Goal: Task Accomplishment & Management: Manage account settings

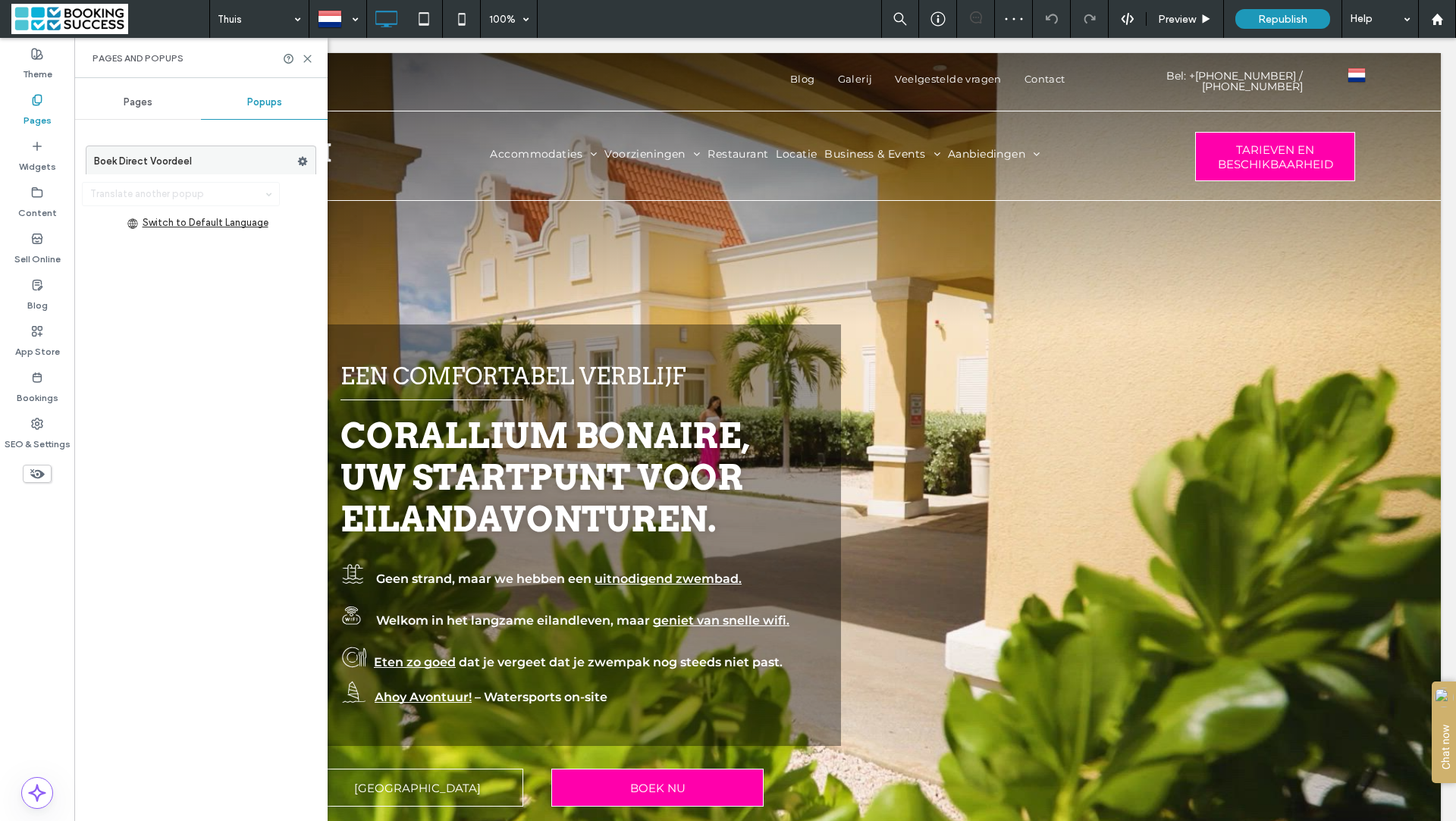
click at [192, 156] on label "Boek Direct Voordeel" at bounding box center [195, 161] width 203 height 31
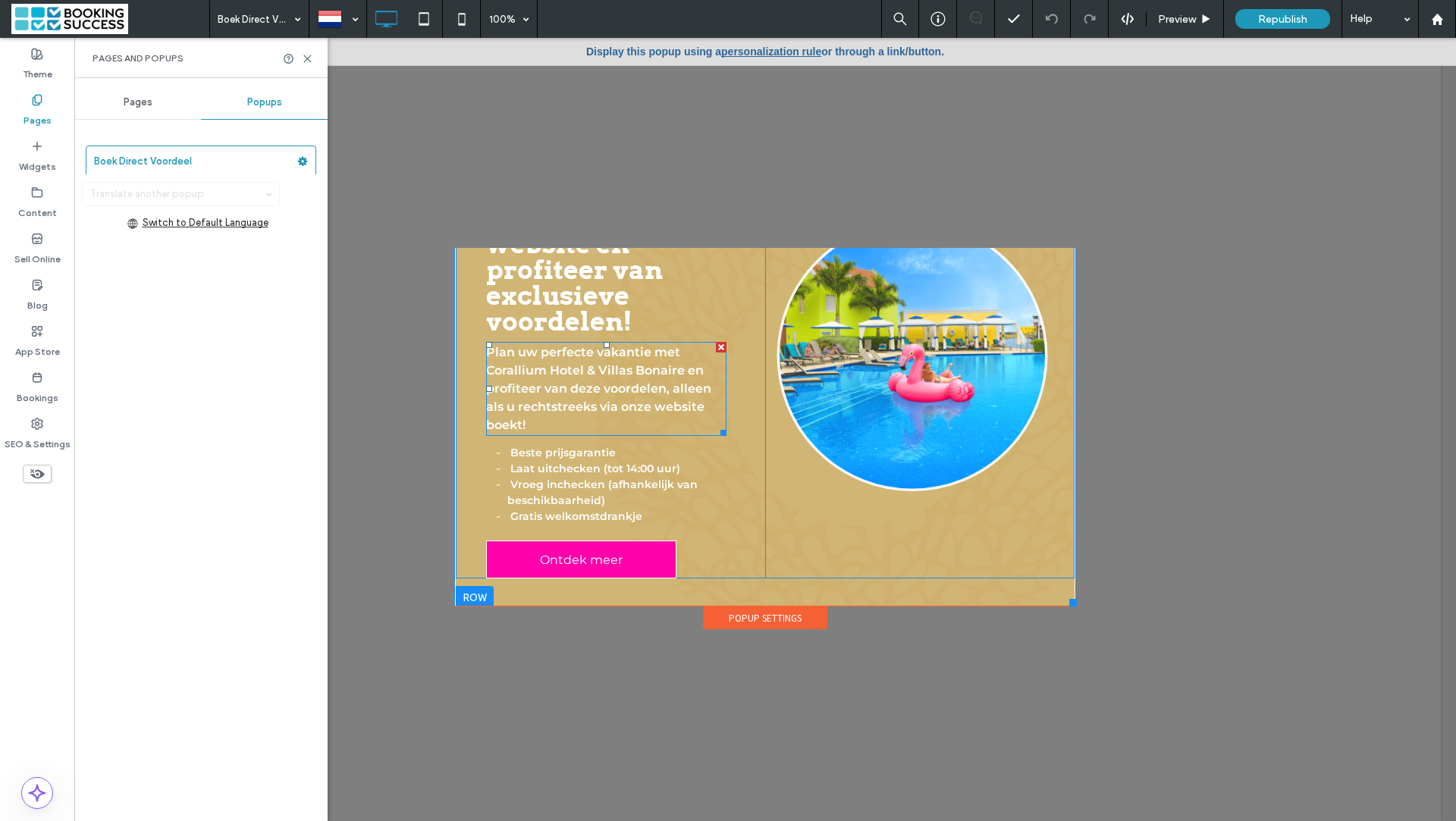
scroll to position [83, 0]
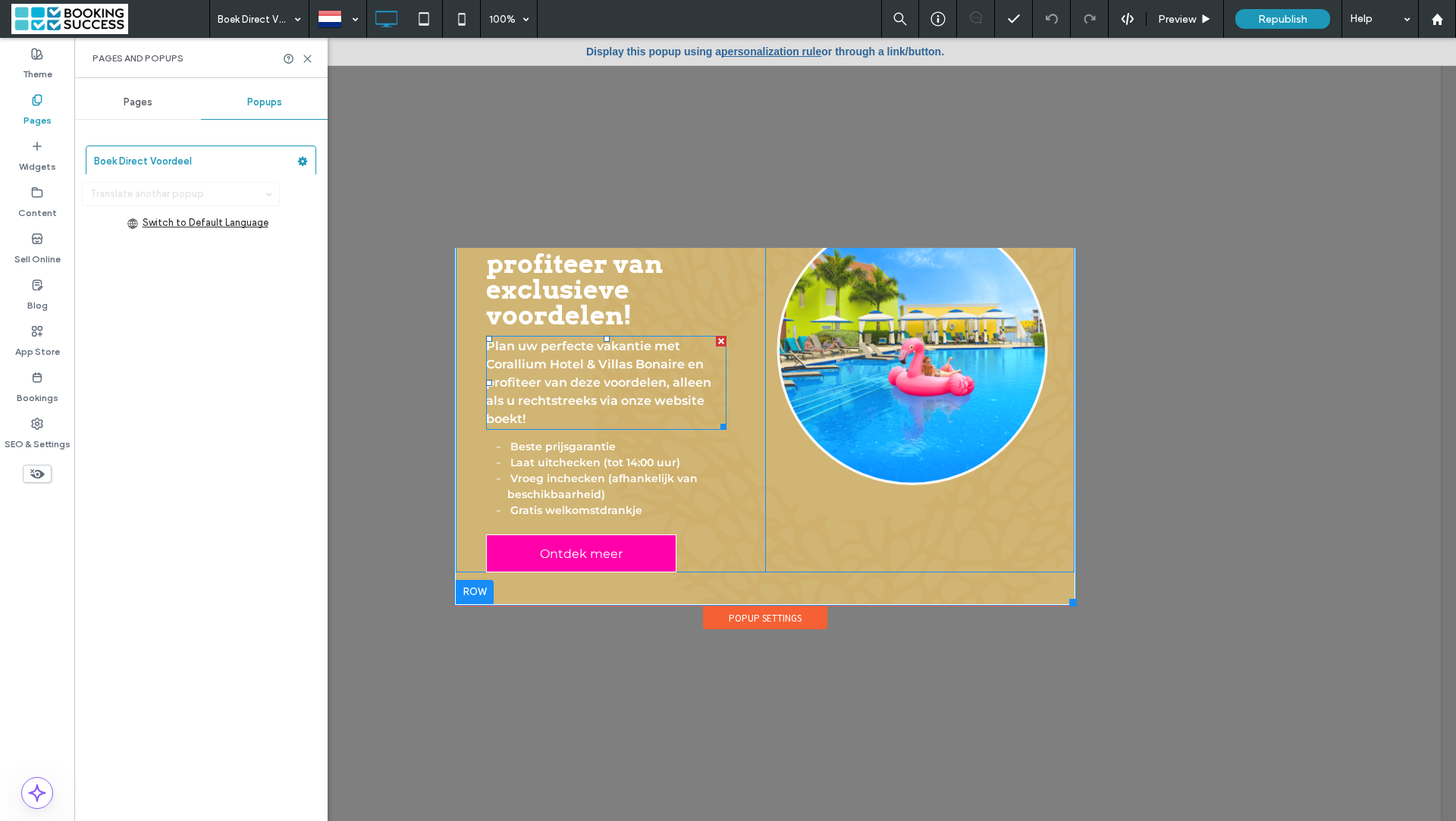
click at [569, 413] on p "Plan uw perfecte vakantie met Corallium Hotel & Villas Bonaire en profiteer van…" at bounding box center [606, 383] width 240 height 91
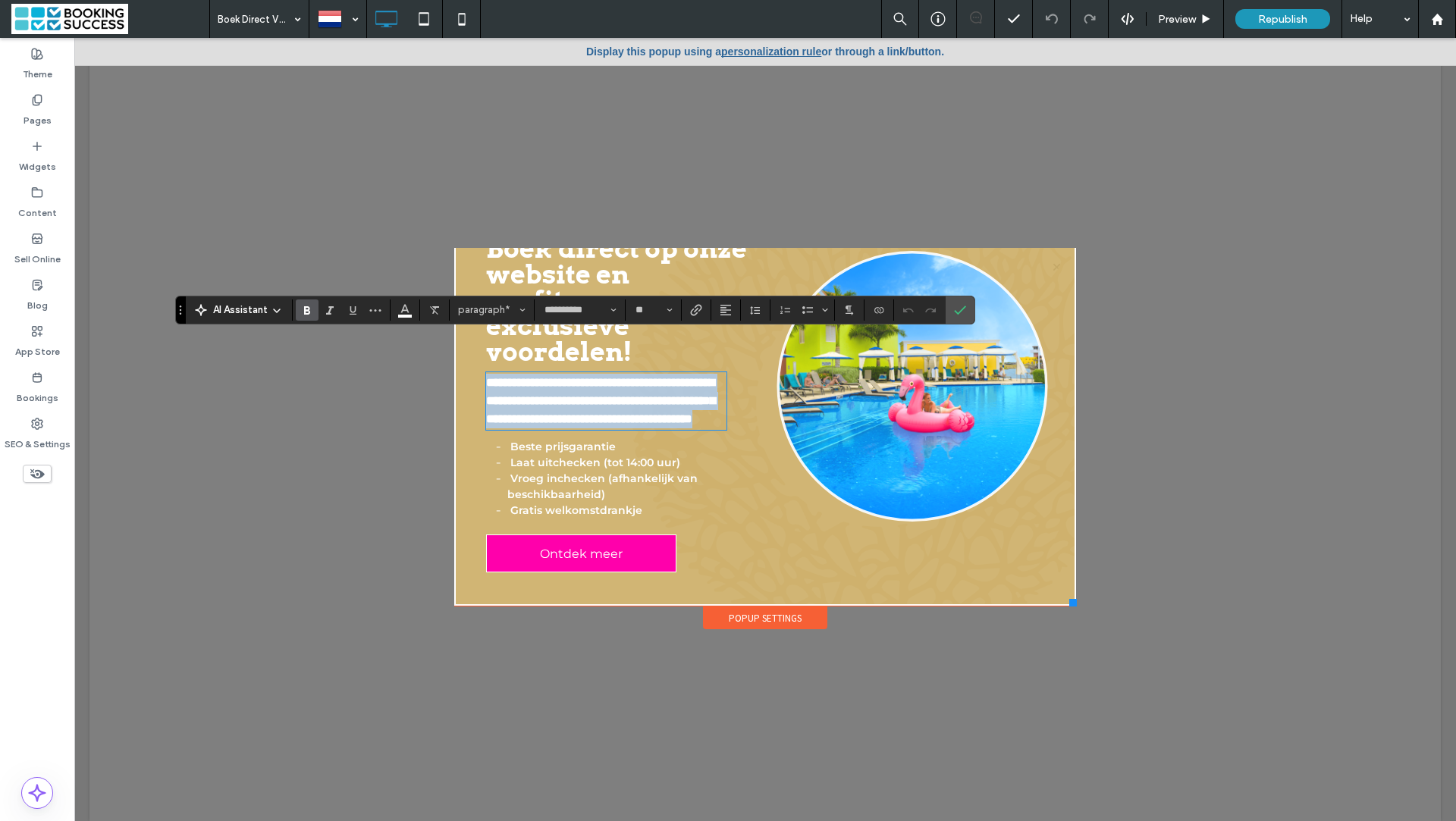
click at [580, 379] on strong "**********" at bounding box center [600, 400] width 229 height 47
drag, startPoint x: 681, startPoint y: 365, endPoint x: 658, endPoint y: 348, distance: 28.6
click at [658, 376] on strong "**********" at bounding box center [600, 400] width 229 height 47
click at [586, 460] on strong "Laat uitchecken (tot 14:00 uur)" at bounding box center [596, 462] width 170 height 14
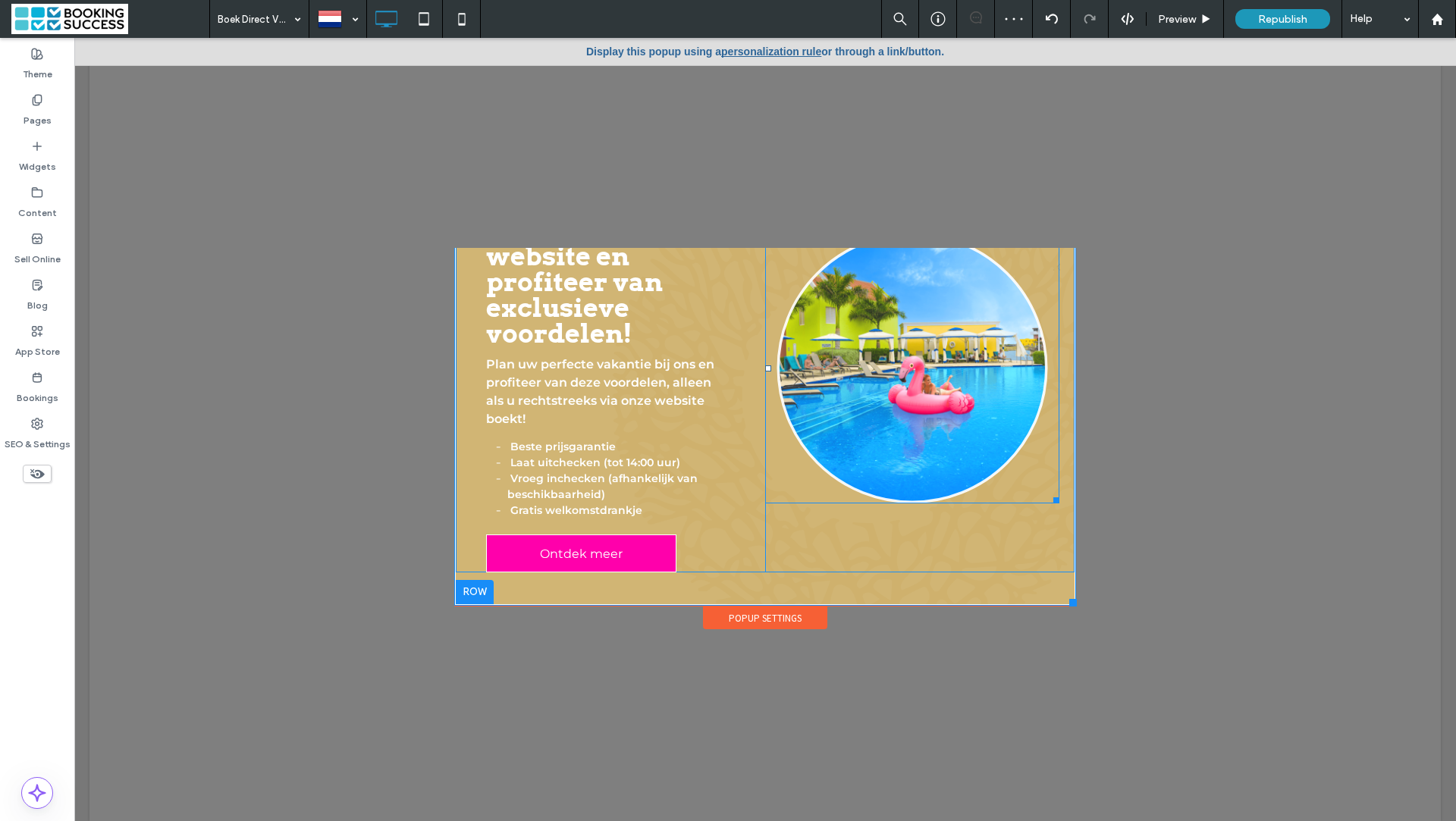
scroll to position [0, 0]
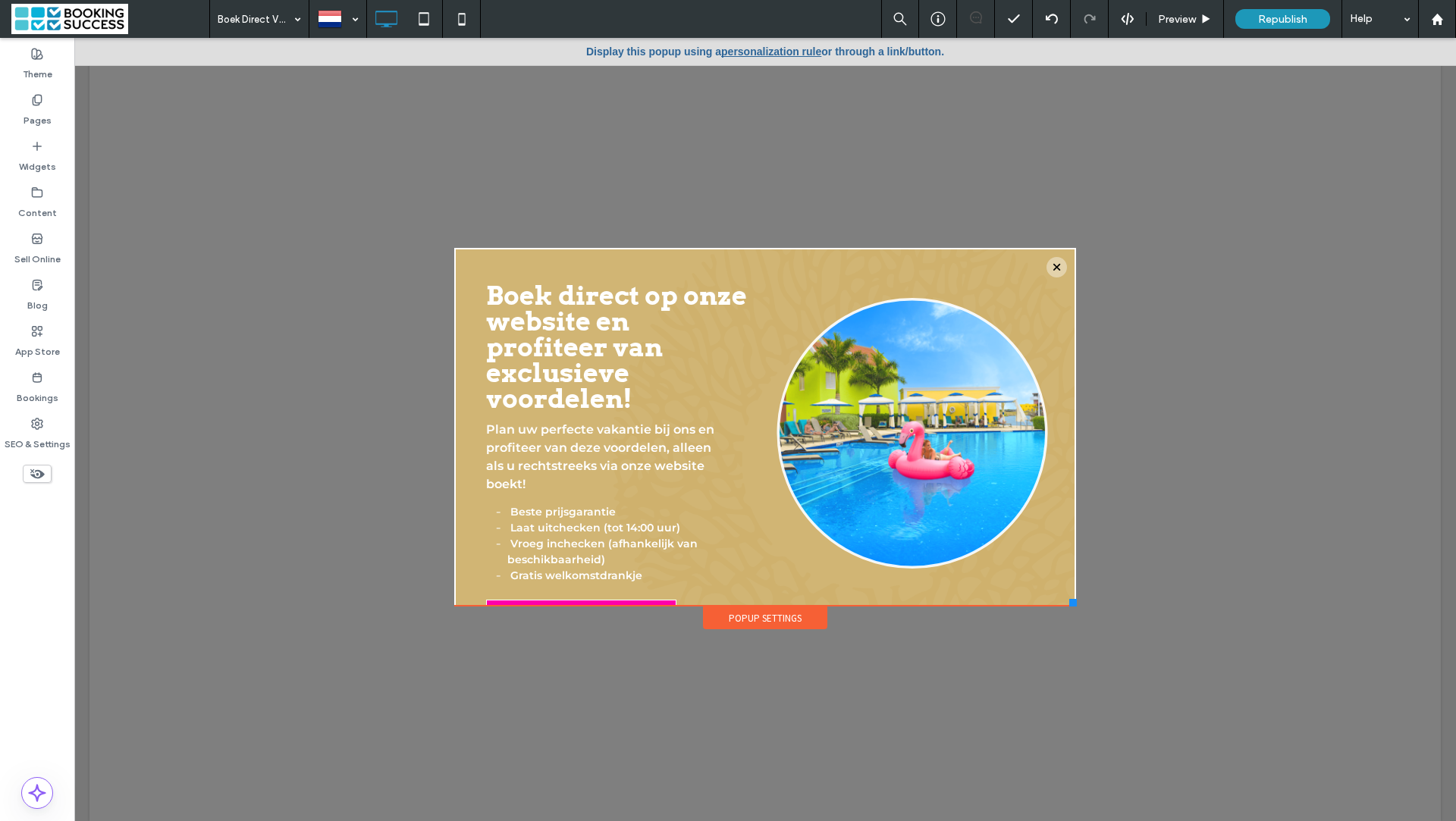
click at [1167, 291] on div at bounding box center [765, 429] width 1382 height 783
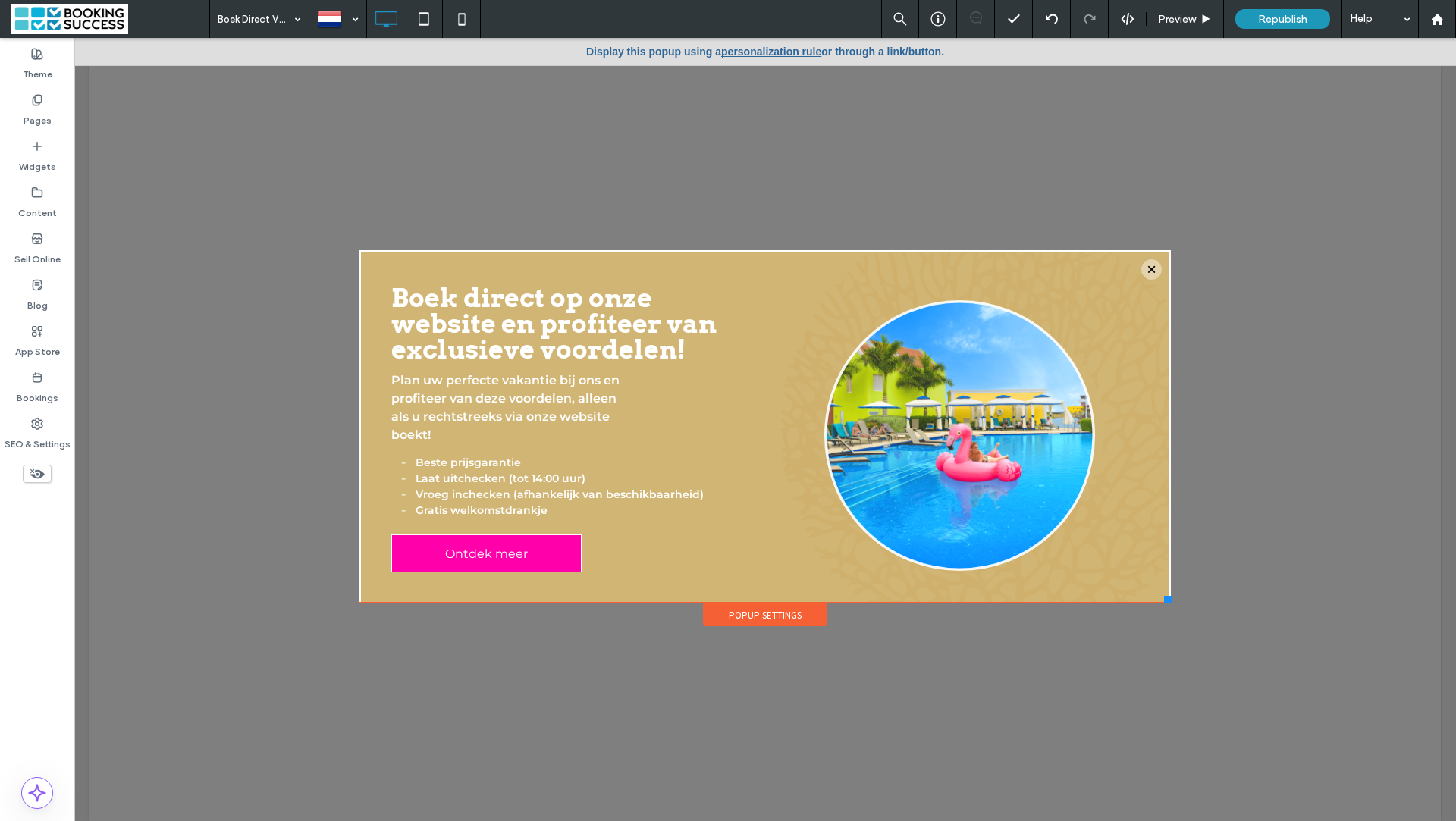
drag, startPoint x: 1072, startPoint y: 600, endPoint x: 1170, endPoint y: 602, distance: 98.0
click at [1170, 602] on div at bounding box center [1167, 600] width 8 height 8
click at [1259, 22] on span "Republish" at bounding box center [1282, 19] width 49 height 13
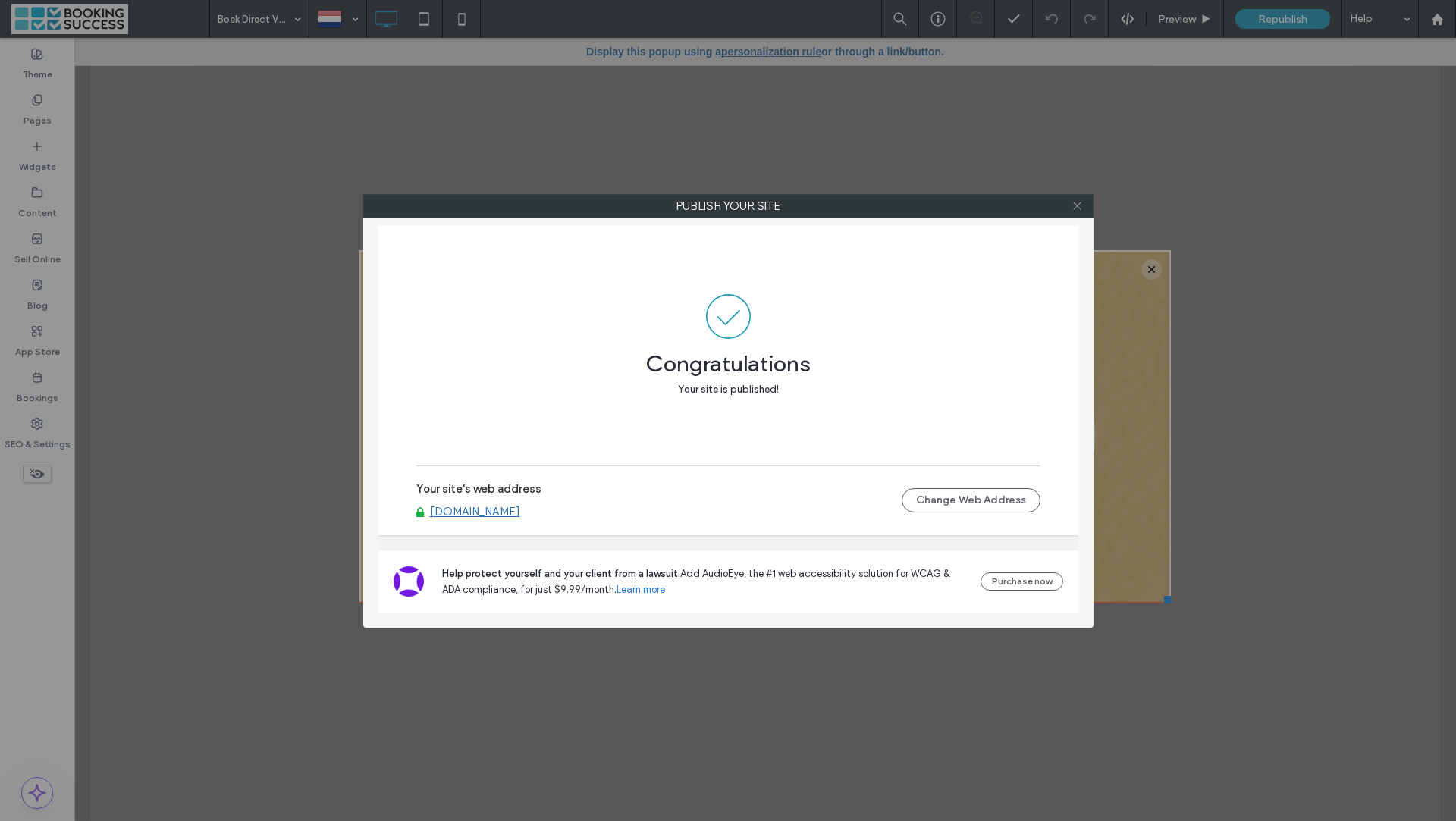
click at [1077, 200] on icon at bounding box center [1077, 205] width 11 height 11
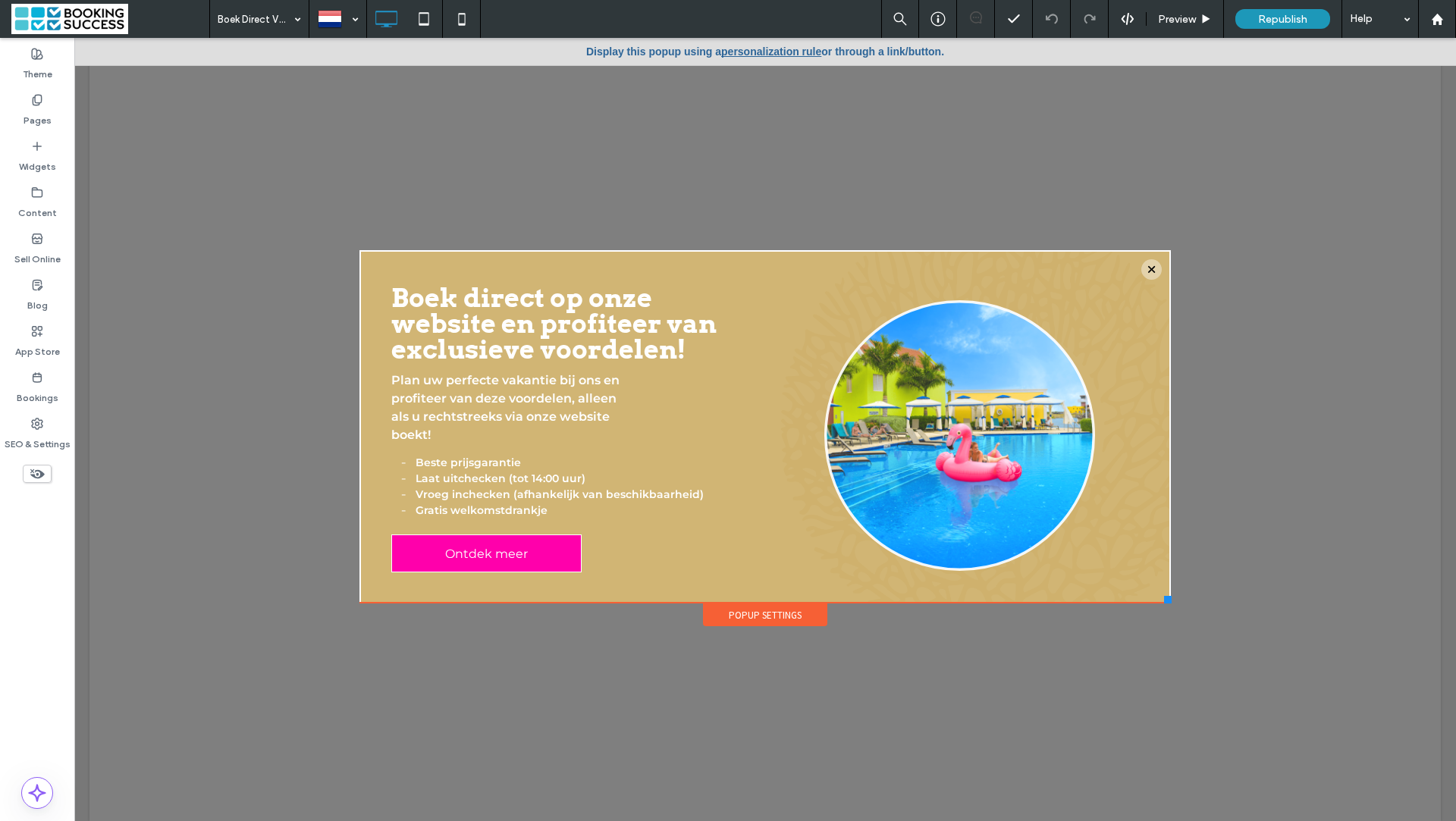
click at [331, 20] on div at bounding box center [338, 19] width 55 height 37
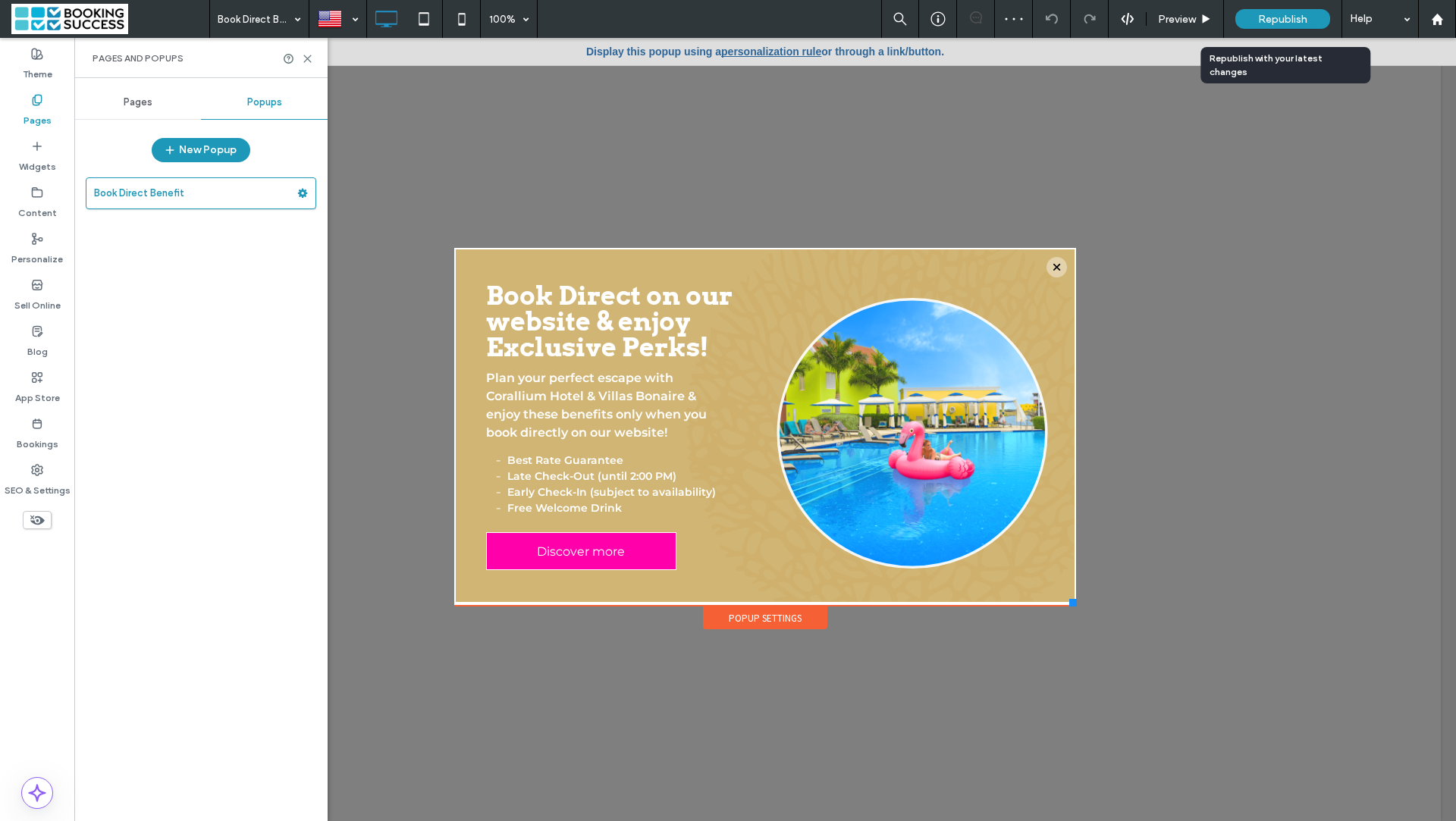
click at [1288, 23] on span "Republish" at bounding box center [1282, 19] width 49 height 13
